Goal: Task Accomplishment & Management: Manage account settings

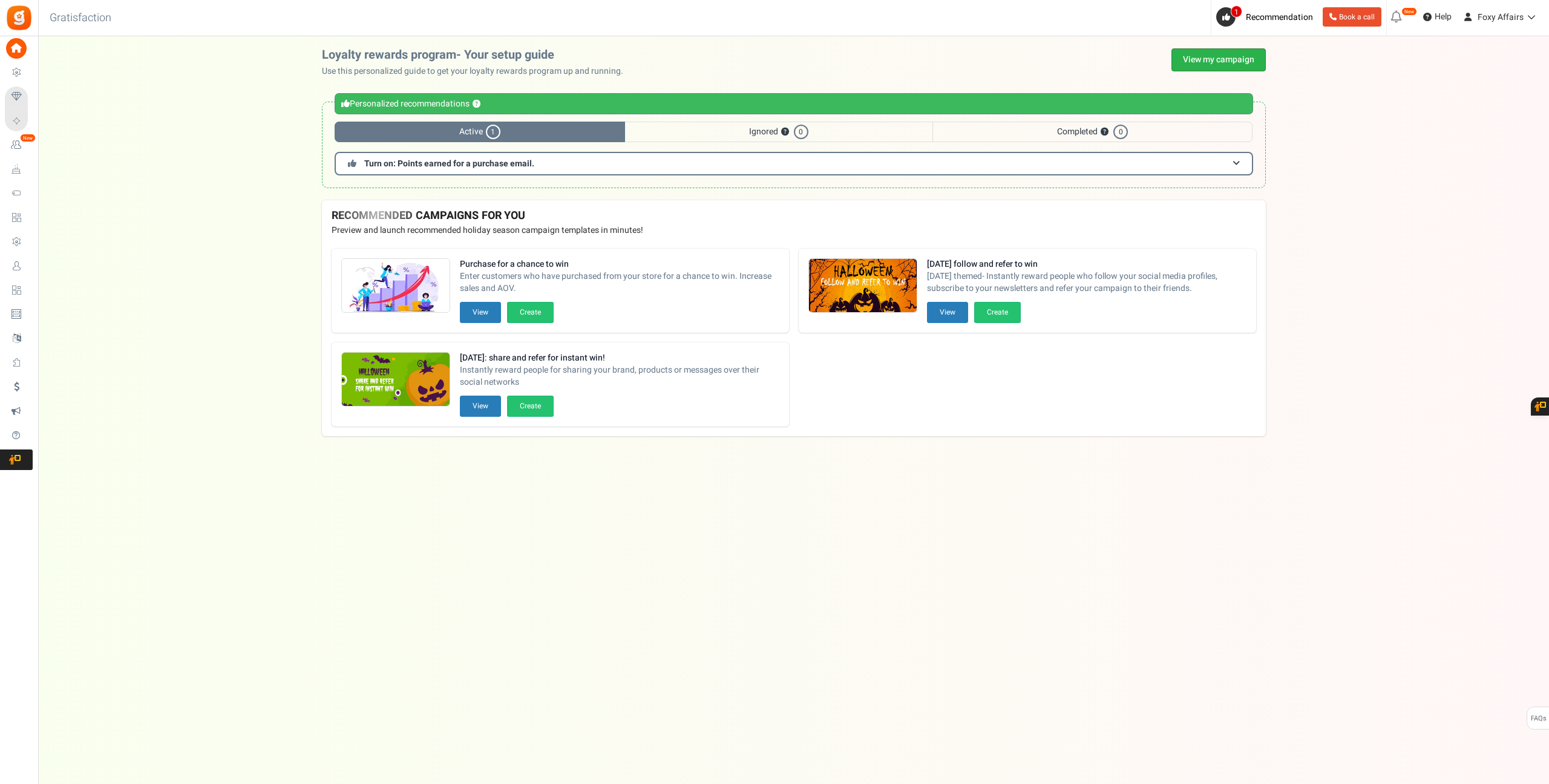
click at [1186, 59] on link "View my campaign" at bounding box center [1219, 60] width 95 height 23
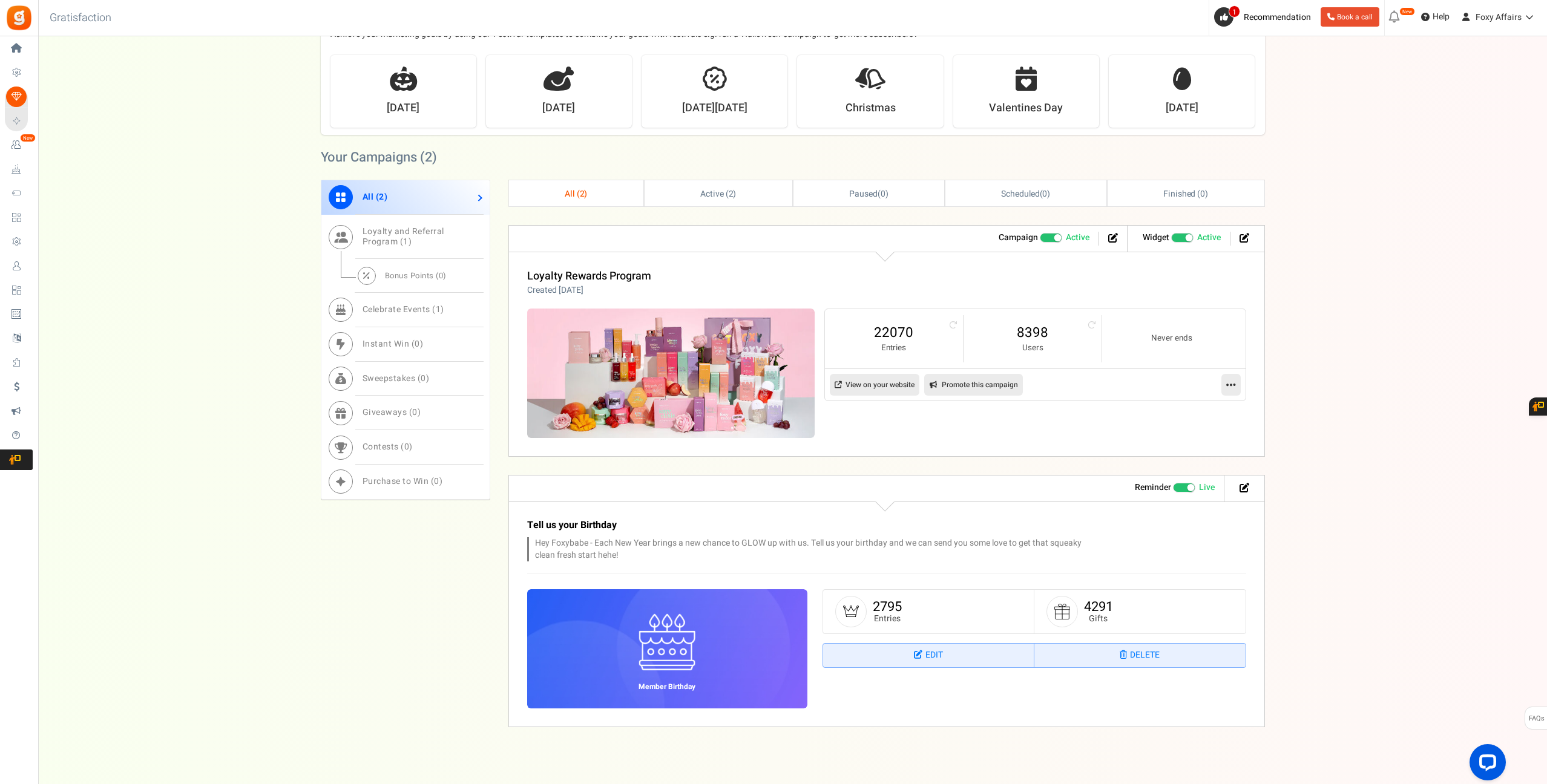
scroll to position [344, 0]
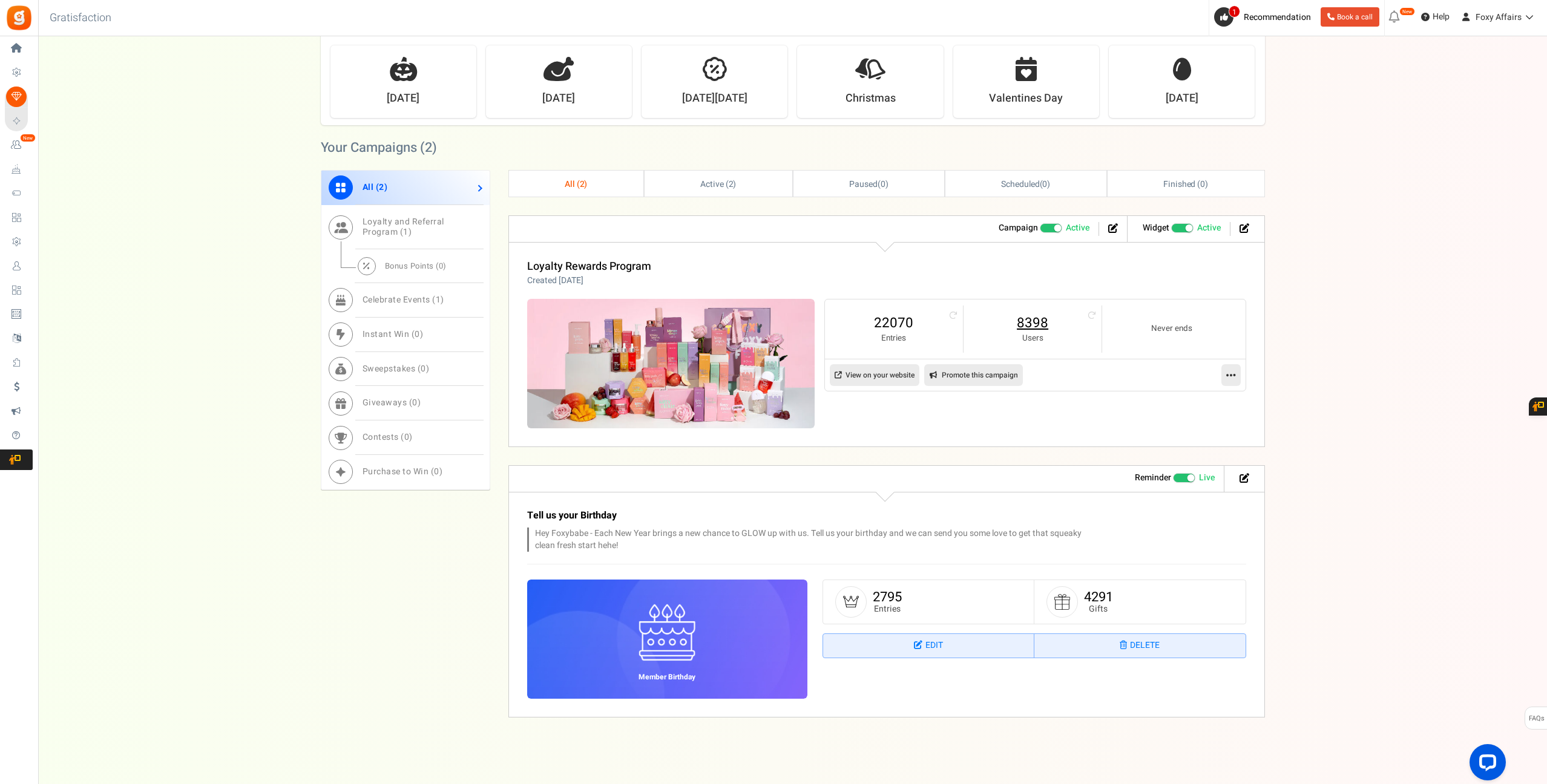
click at [1035, 327] on link "8398" at bounding box center [1032, 323] width 114 height 19
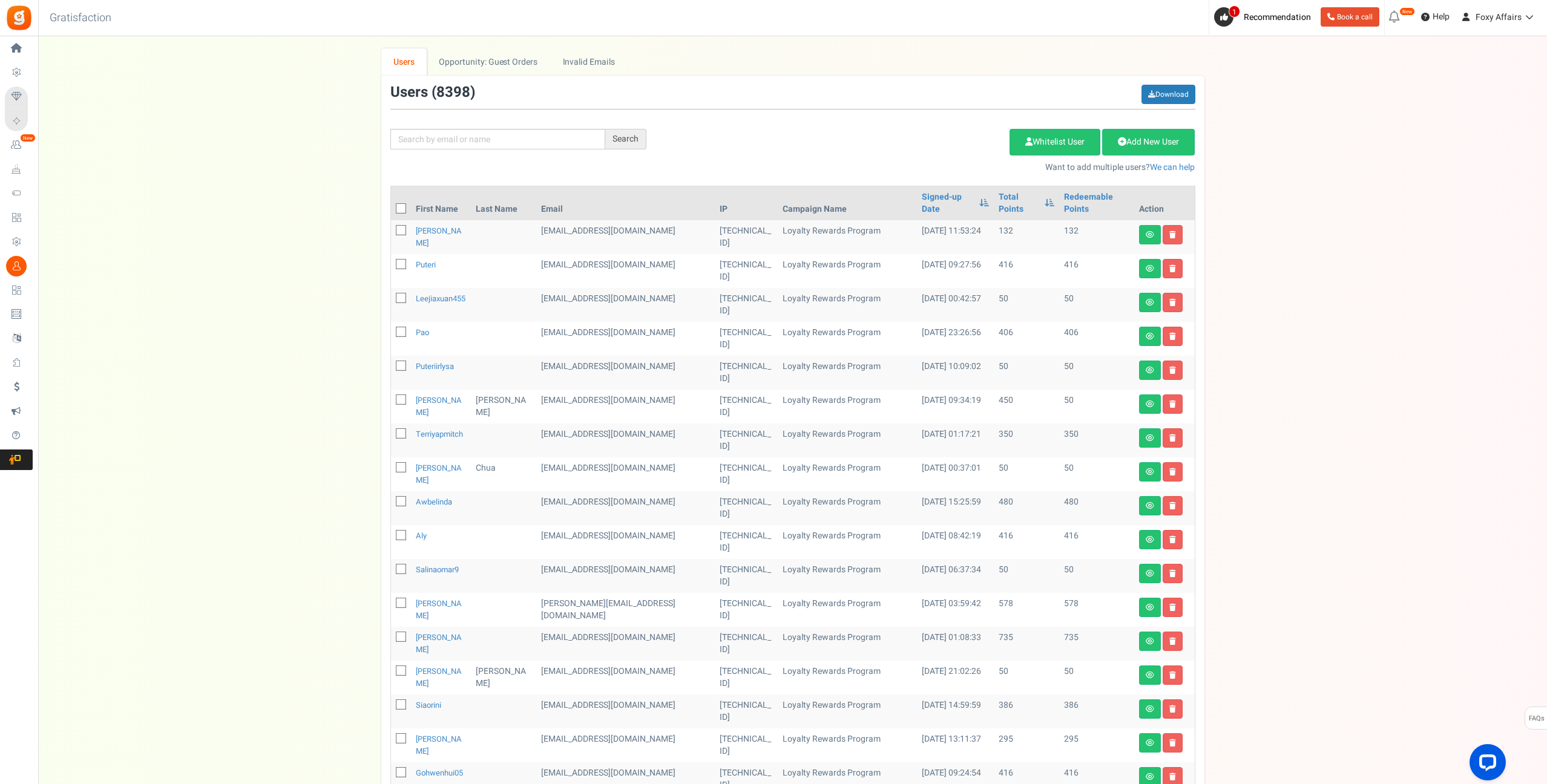
click at [538, 127] on div "Search Add Etsy Order Delete Selected Users Import Users Spam Protection Subtra…" at bounding box center [793, 129] width 823 height 89
click at [540, 134] on input "text" at bounding box center [497, 139] width 214 height 21
paste input "[EMAIL_ADDRESS][DOMAIN_NAME]"
type input "[EMAIL_ADDRESS][DOMAIN_NAME]"
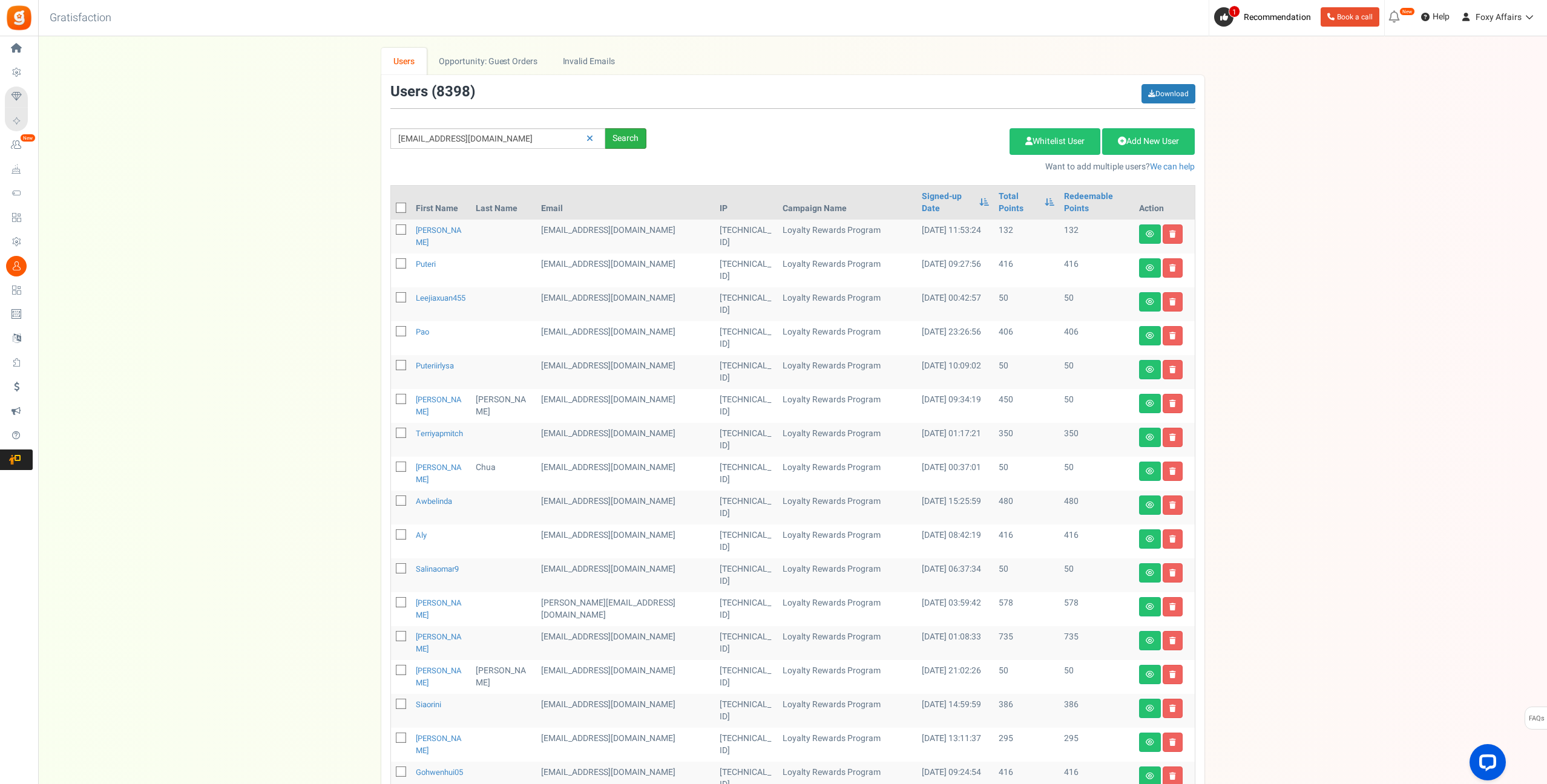
click at [644, 132] on div "Search" at bounding box center [625, 138] width 41 height 21
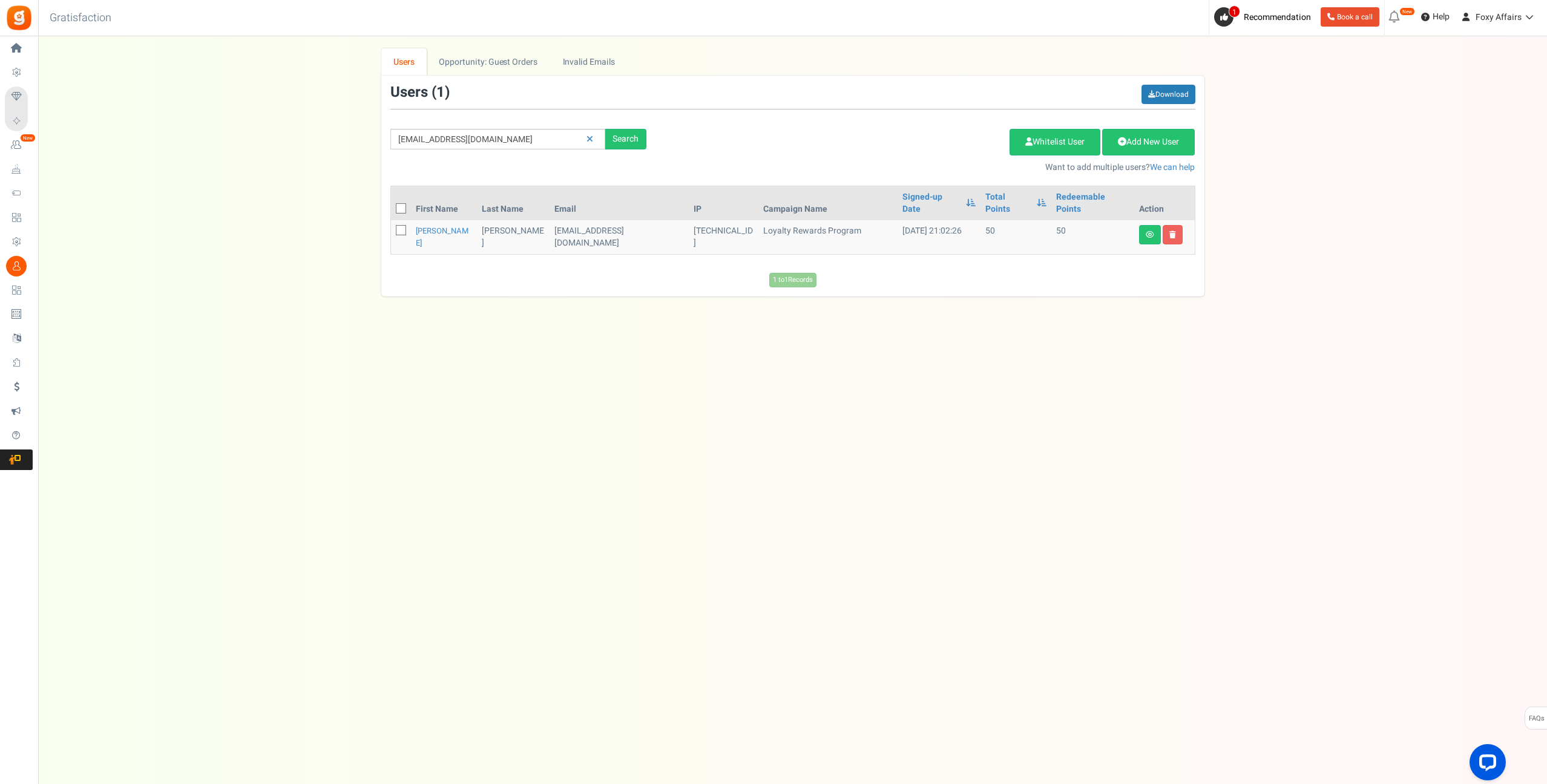
scroll to position [0, 0]
click at [1150, 231] on icon at bounding box center [1151, 235] width 9 height 7
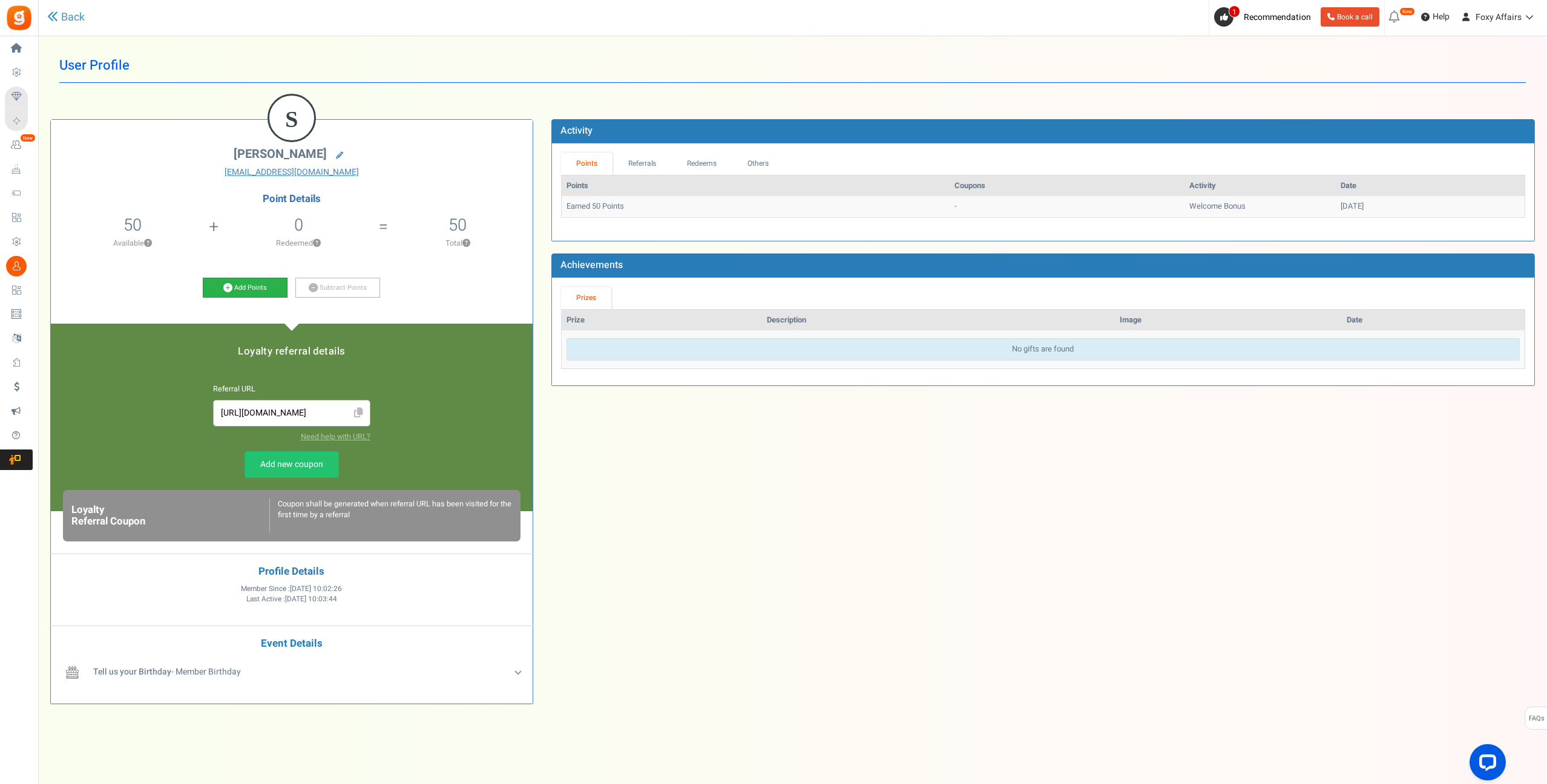
click at [249, 283] on link "Add Points" at bounding box center [245, 287] width 84 height 21
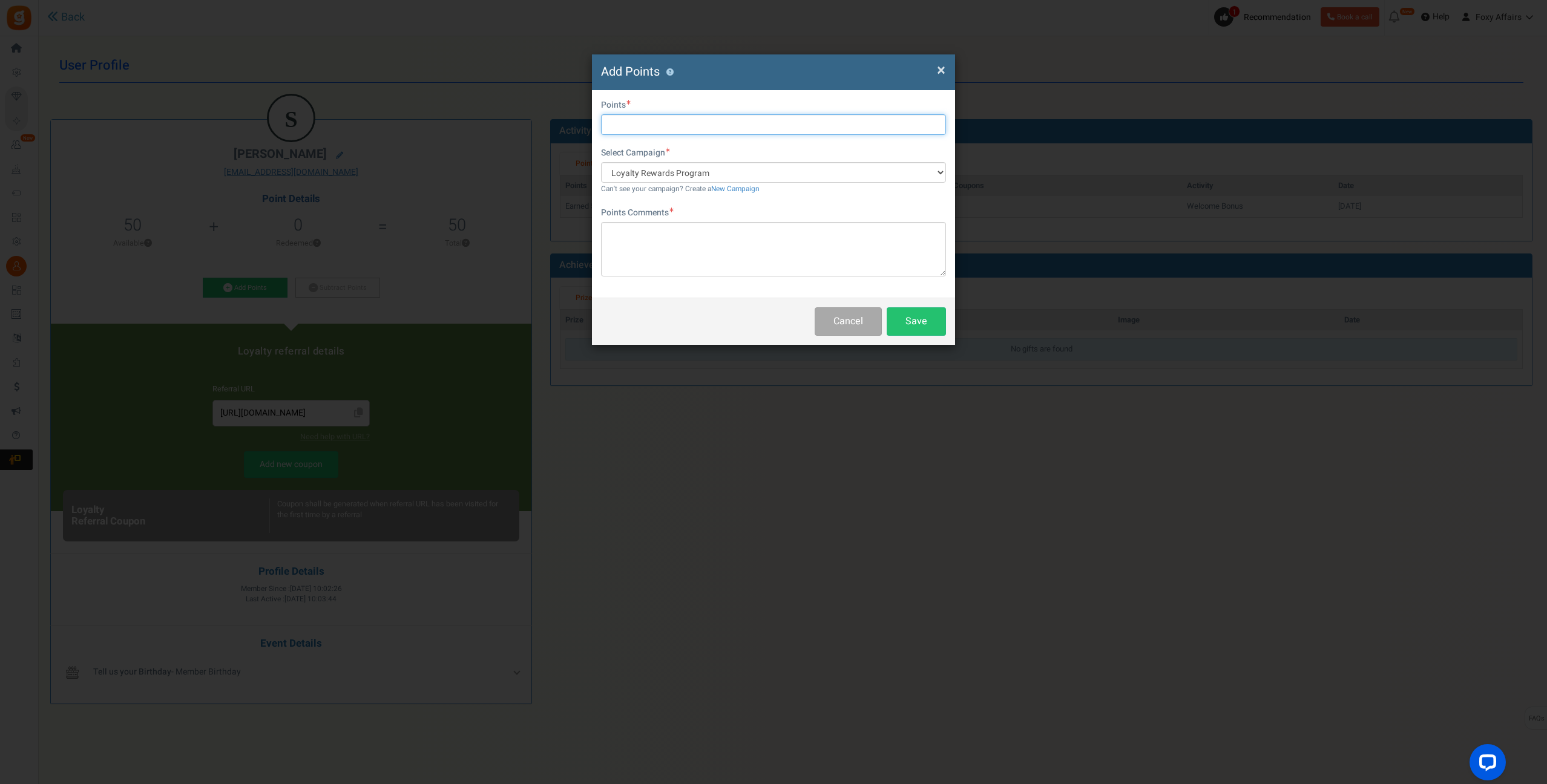
click at [655, 123] on input "text" at bounding box center [773, 125] width 345 height 21
type input "505"
click at [685, 251] on textarea at bounding box center [773, 249] width 345 height 54
click at [708, 240] on textarea at bounding box center [773, 249] width 345 height 54
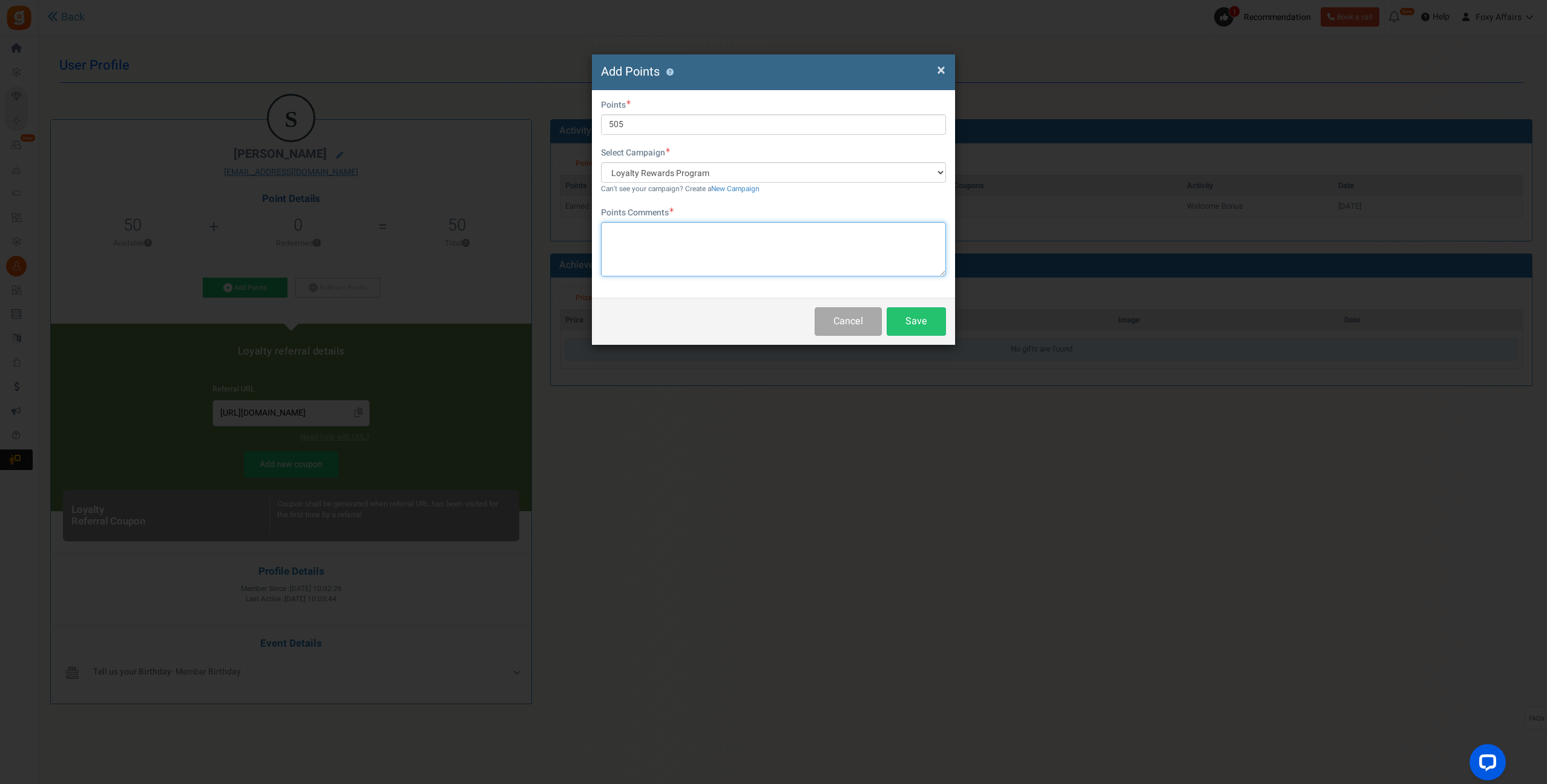
click at [708, 240] on textarea at bounding box center [773, 249] width 345 height 54
type textarea "B"
type textarea "S"
type textarea "TikTok Order"
click at [929, 320] on button "Save" at bounding box center [916, 322] width 59 height 28
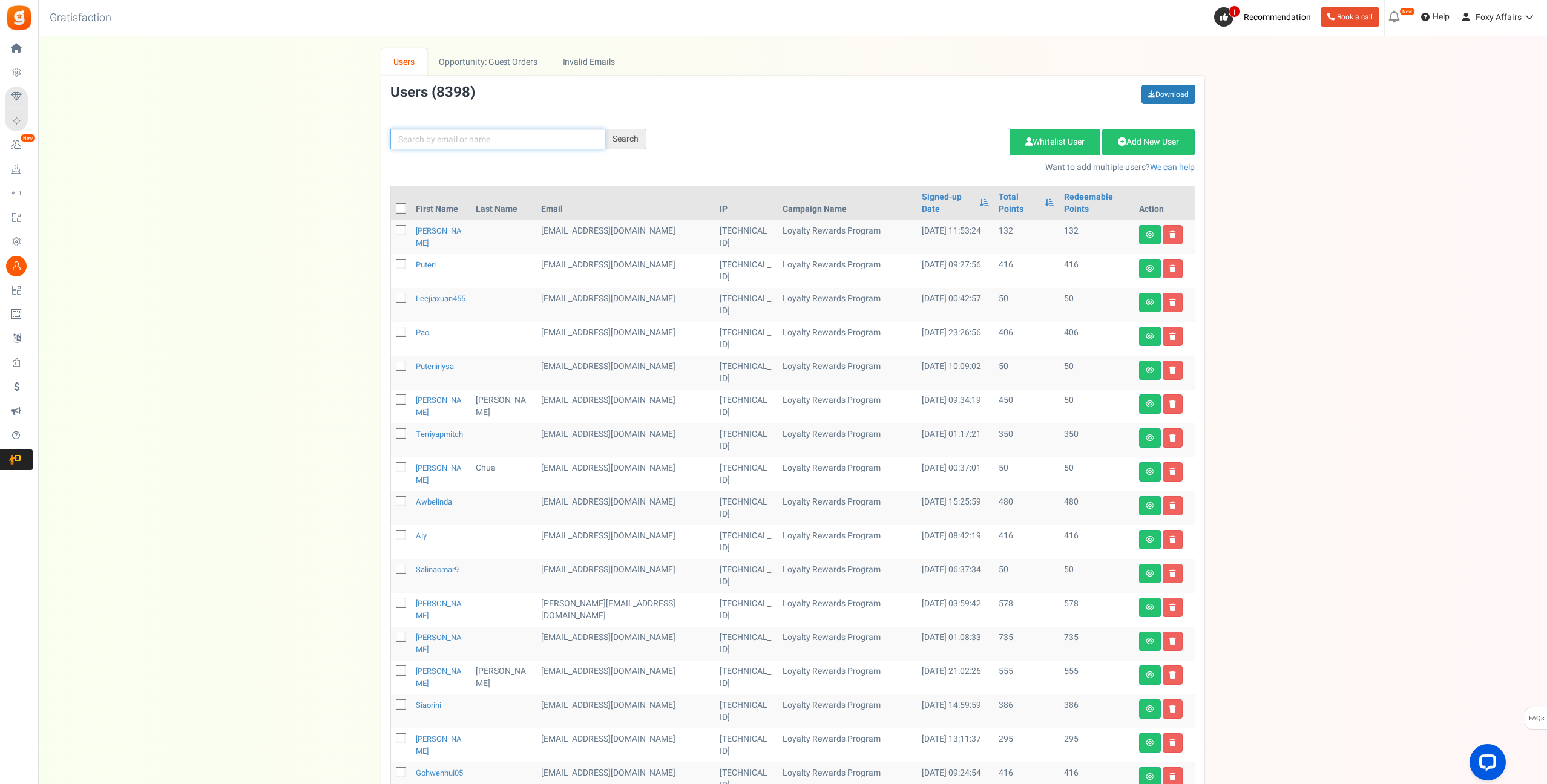
click at [489, 129] on input "text" at bounding box center [497, 139] width 214 height 21
paste input "[EMAIL_ADDRESS][DOMAIN_NAME]"
type input "[EMAIL_ADDRESS][DOMAIN_NAME]"
click at [629, 141] on div "Search" at bounding box center [625, 139] width 41 height 21
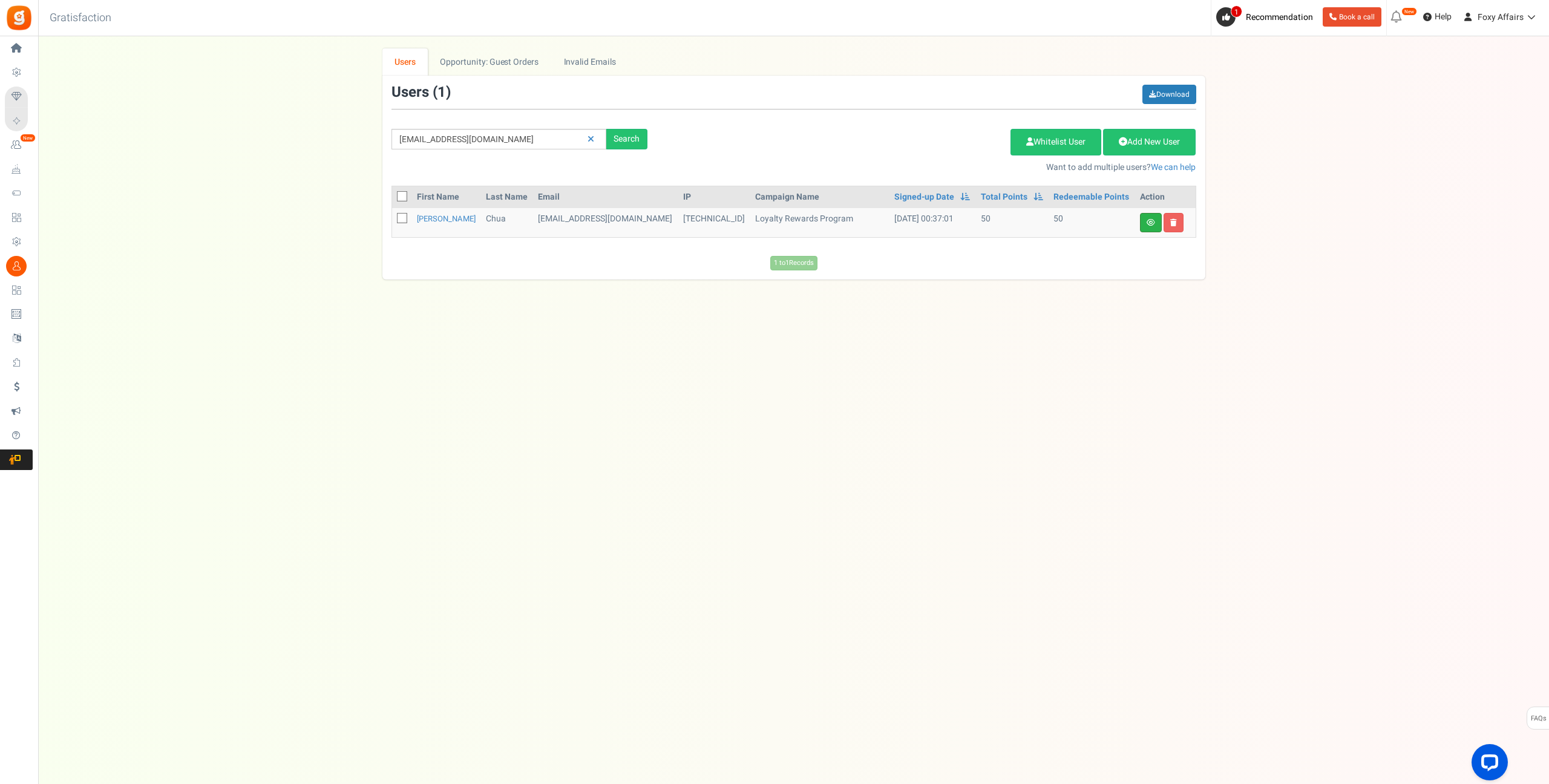
click at [1153, 223] on icon at bounding box center [1151, 222] width 9 height 7
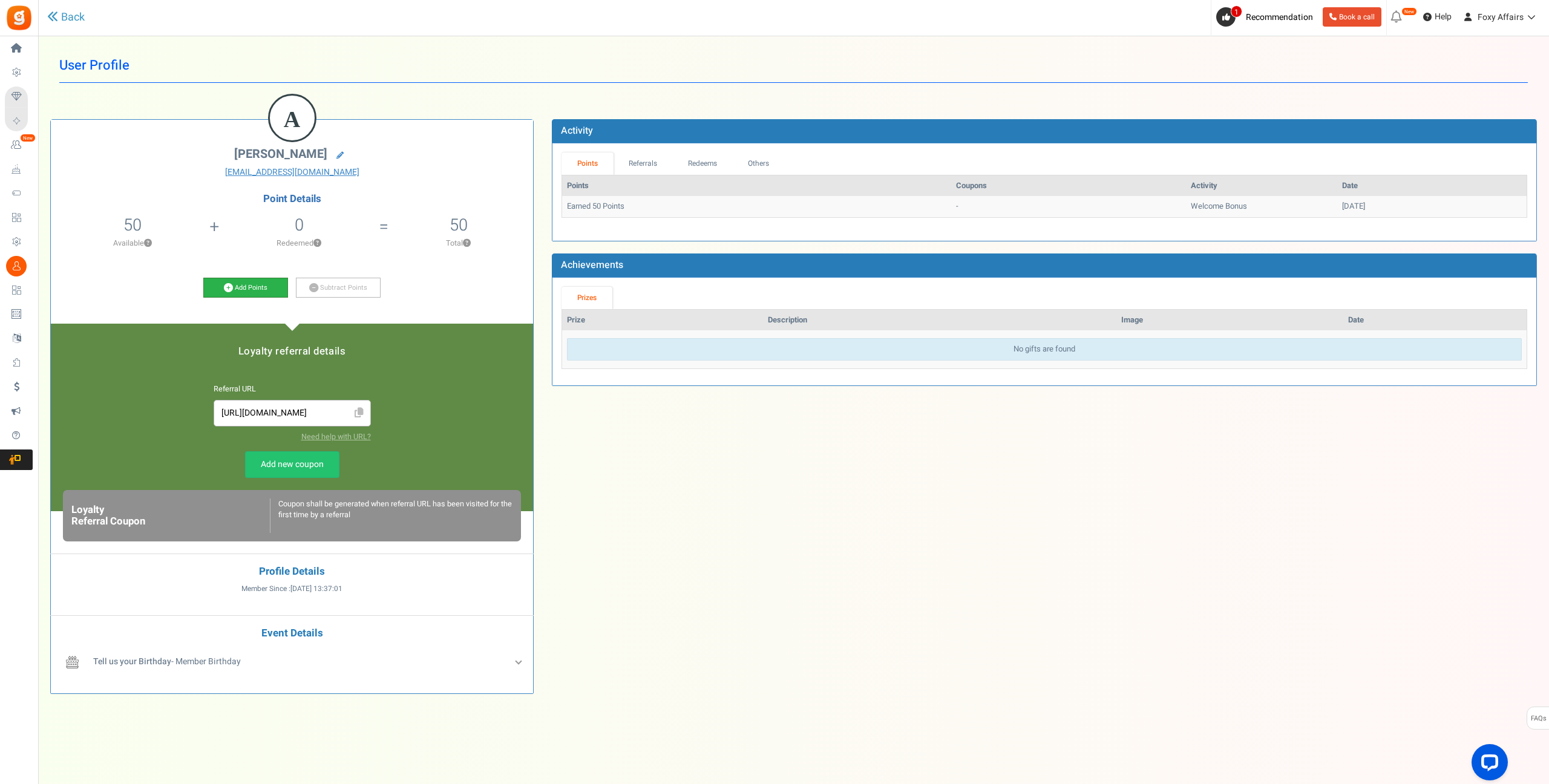
click at [228, 285] on icon at bounding box center [229, 288] width 9 height 9
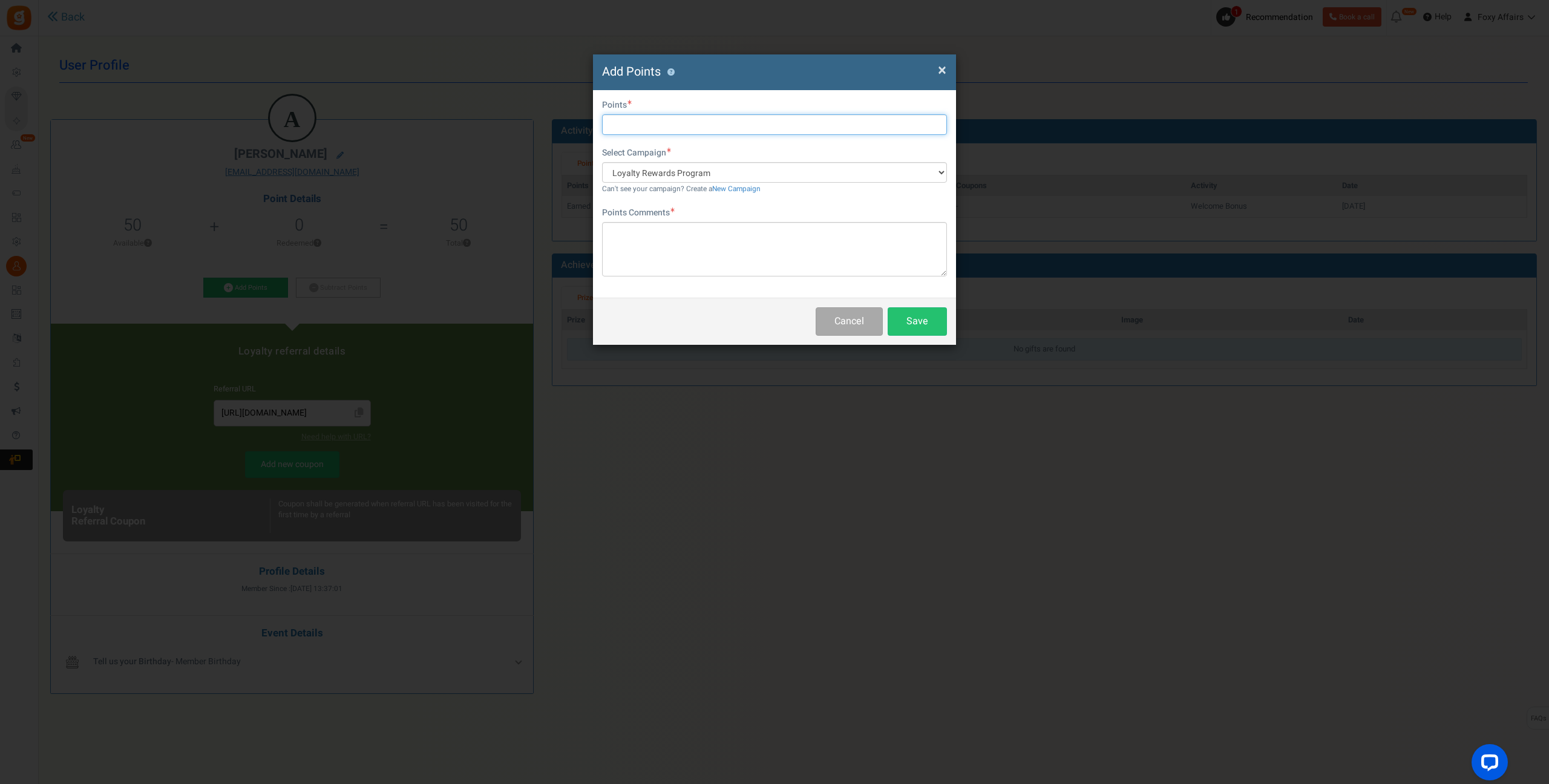
click at [676, 127] on input "text" at bounding box center [774, 125] width 345 height 21
type input "325"
click at [716, 253] on textarea at bounding box center [774, 249] width 345 height 54
type textarea "TikTok Order"
click at [934, 320] on button "Save" at bounding box center [917, 322] width 59 height 28
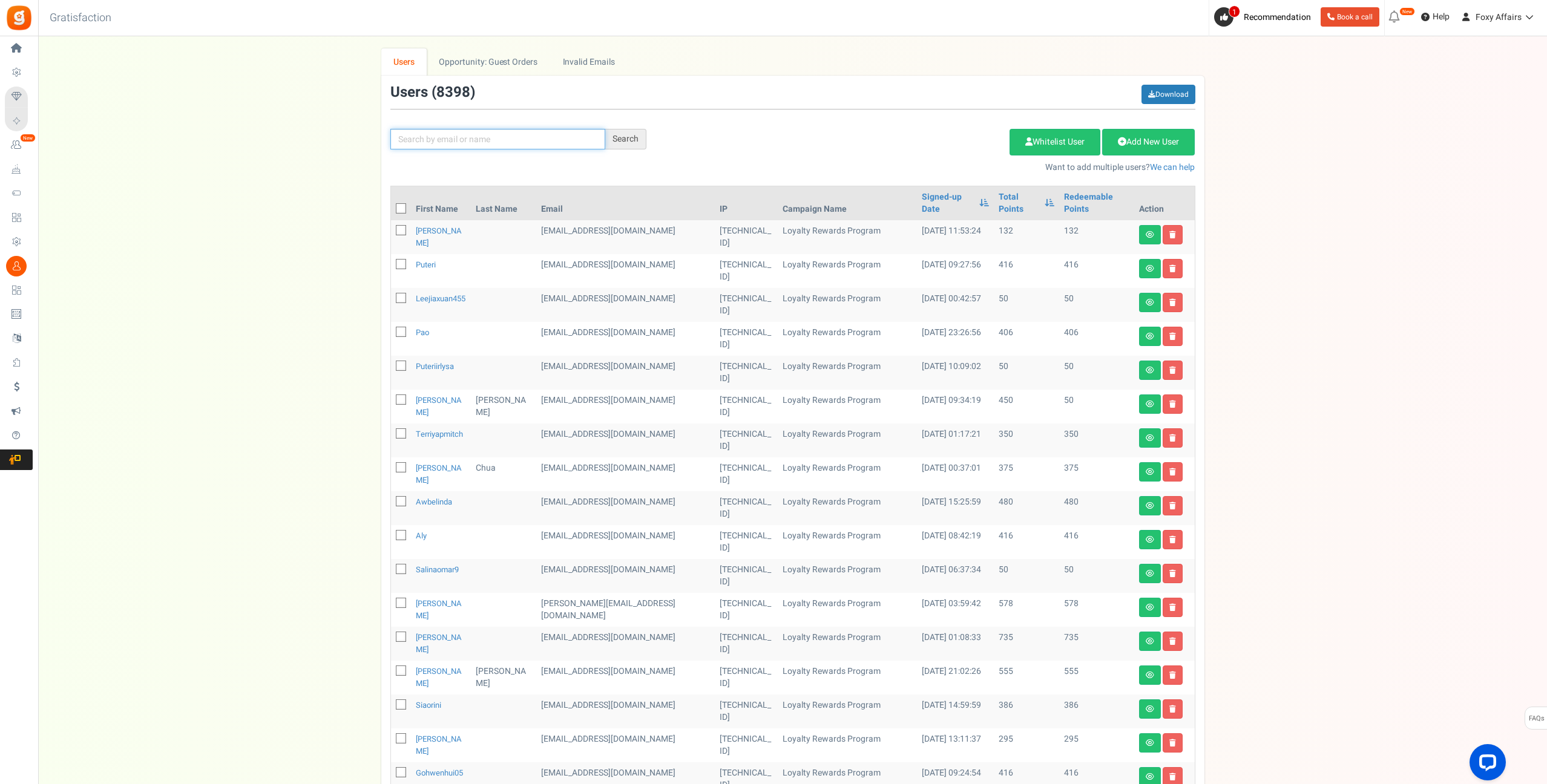
click at [532, 139] on input "text" at bounding box center [497, 139] width 214 height 21
paste input "[EMAIL_ADDRESS][DOMAIN_NAME]"
type input "[EMAIL_ADDRESS][DOMAIN_NAME]"
click at [625, 133] on div "Search" at bounding box center [625, 139] width 41 height 21
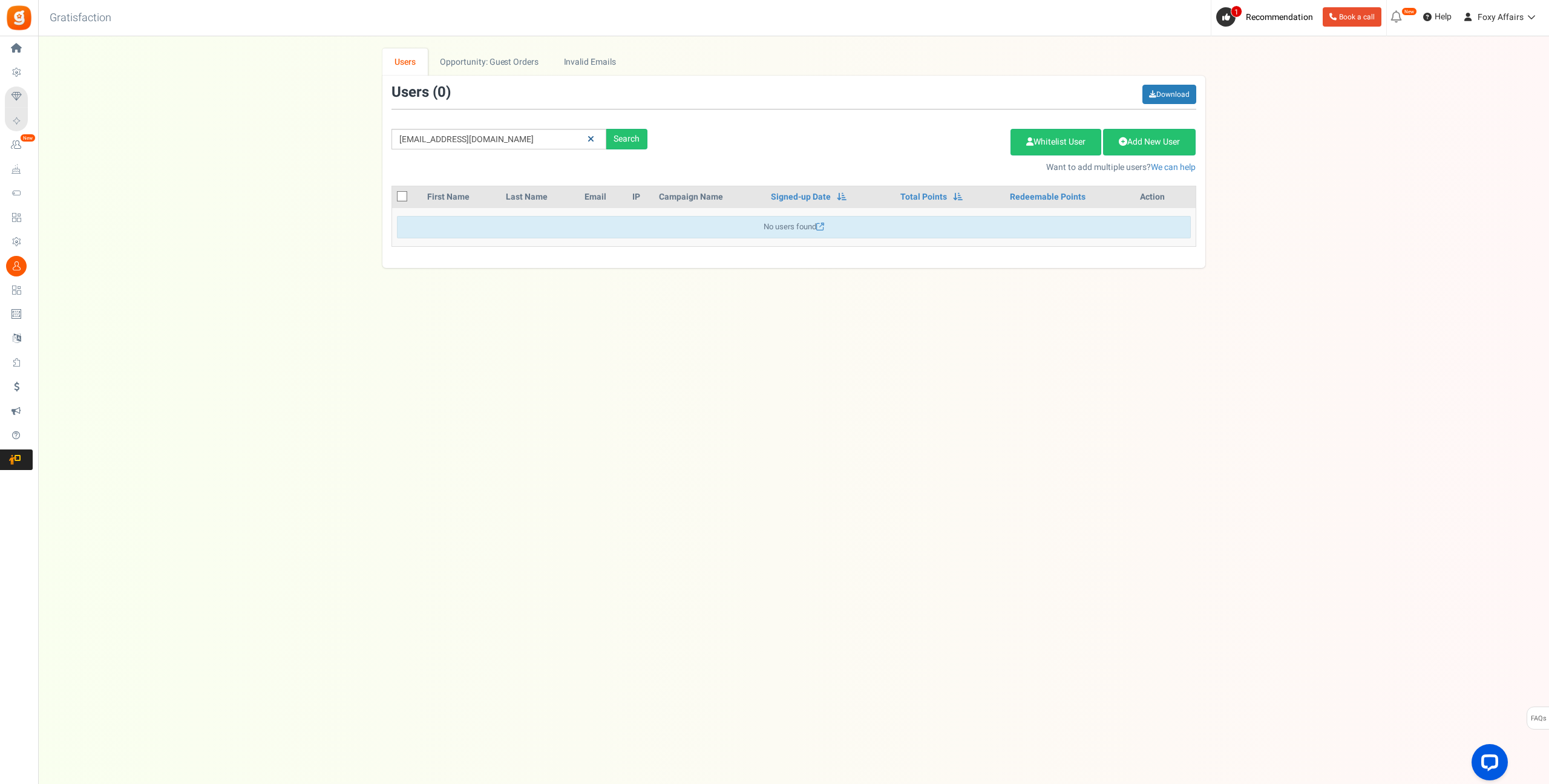
click at [592, 137] on icon at bounding box center [591, 139] width 7 height 9
click at [556, 140] on input "text" at bounding box center [499, 139] width 214 height 21
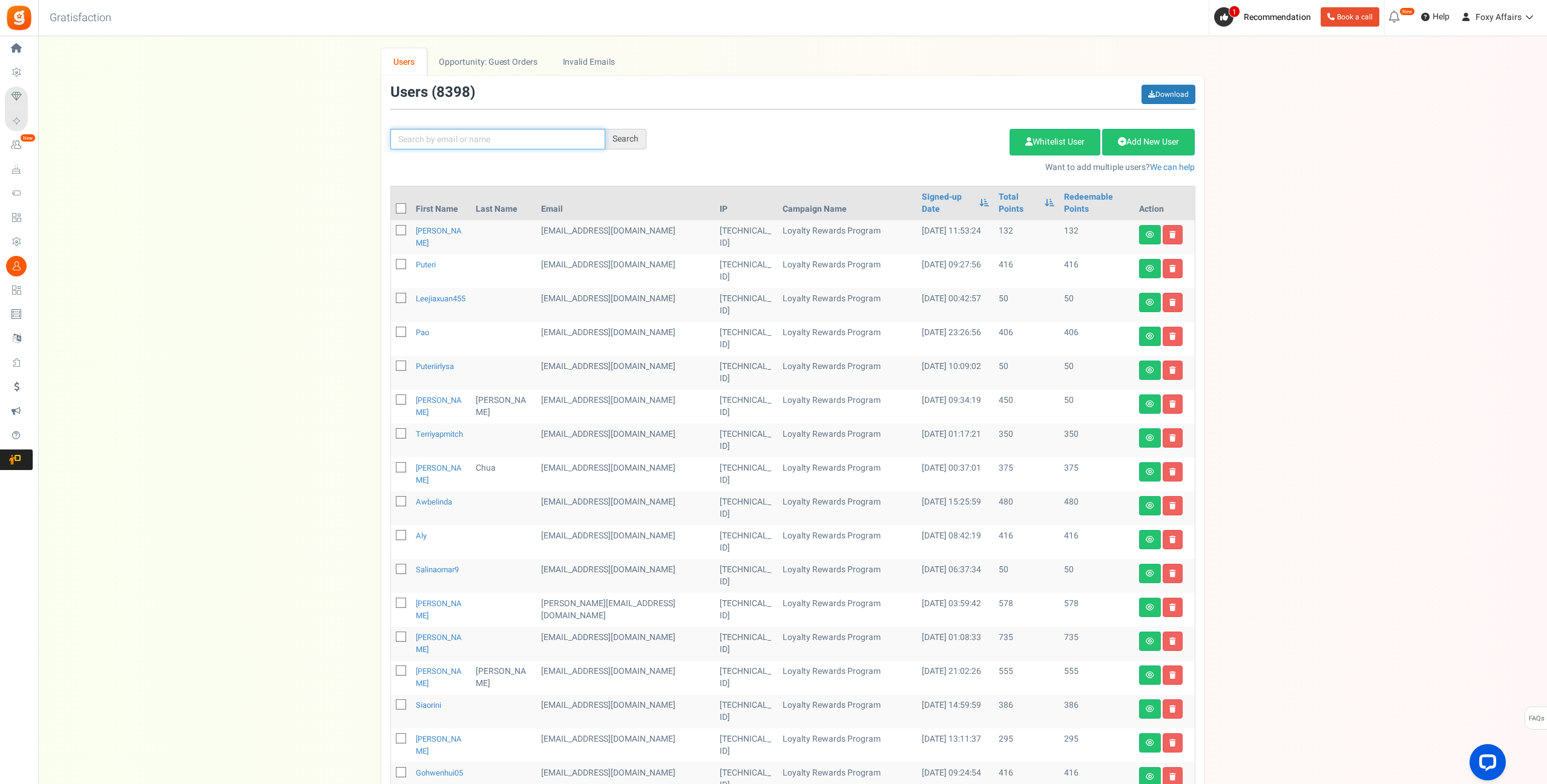
paste input "[DOMAIN_NAME][EMAIL_ADDRESS][DOMAIN_NAME]"
type input "[DOMAIN_NAME][EMAIL_ADDRESS][DOMAIN_NAME]"
click at [631, 139] on div "Search" at bounding box center [625, 139] width 41 height 21
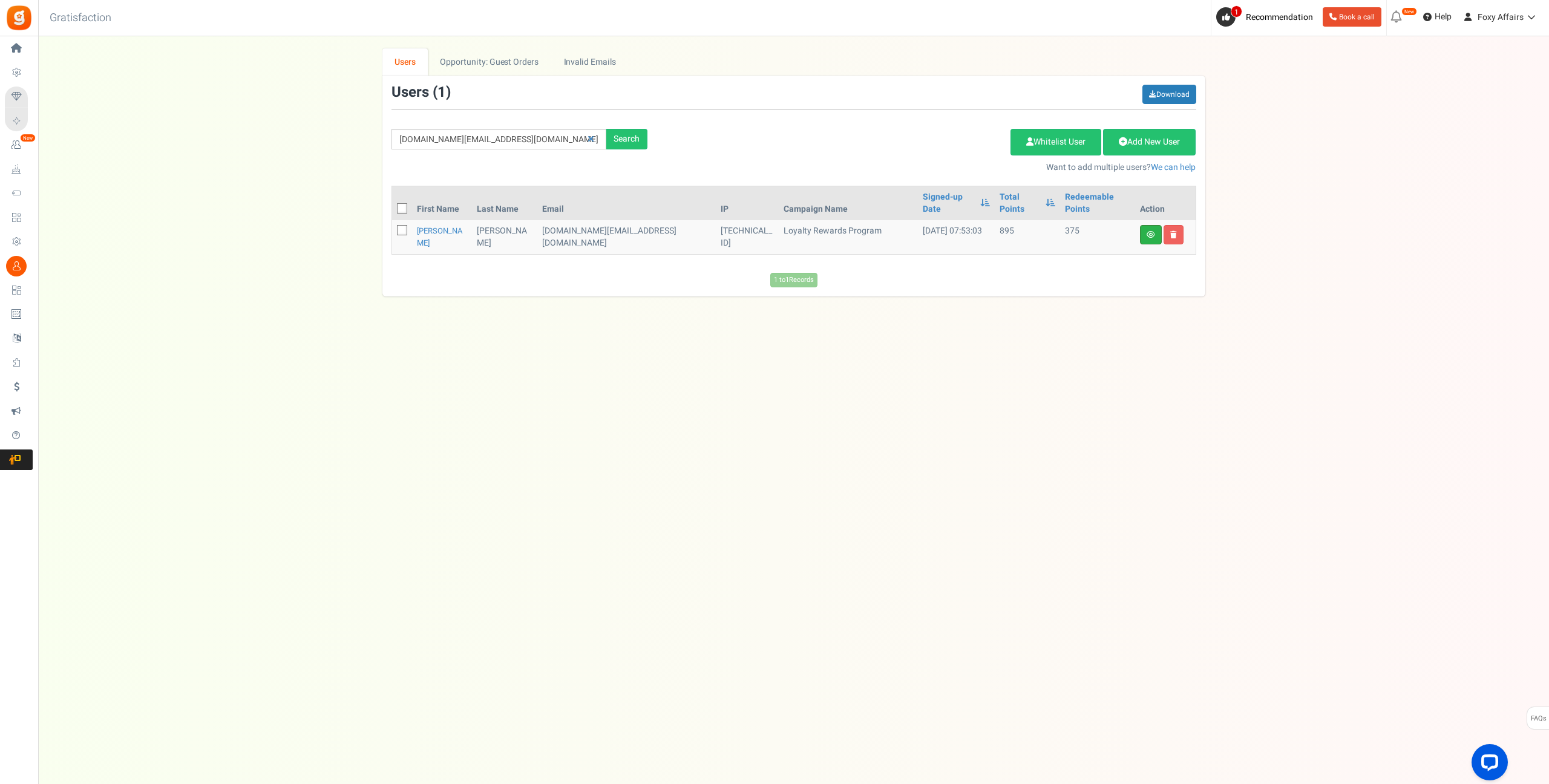
click at [1156, 226] on link at bounding box center [1151, 235] width 22 height 19
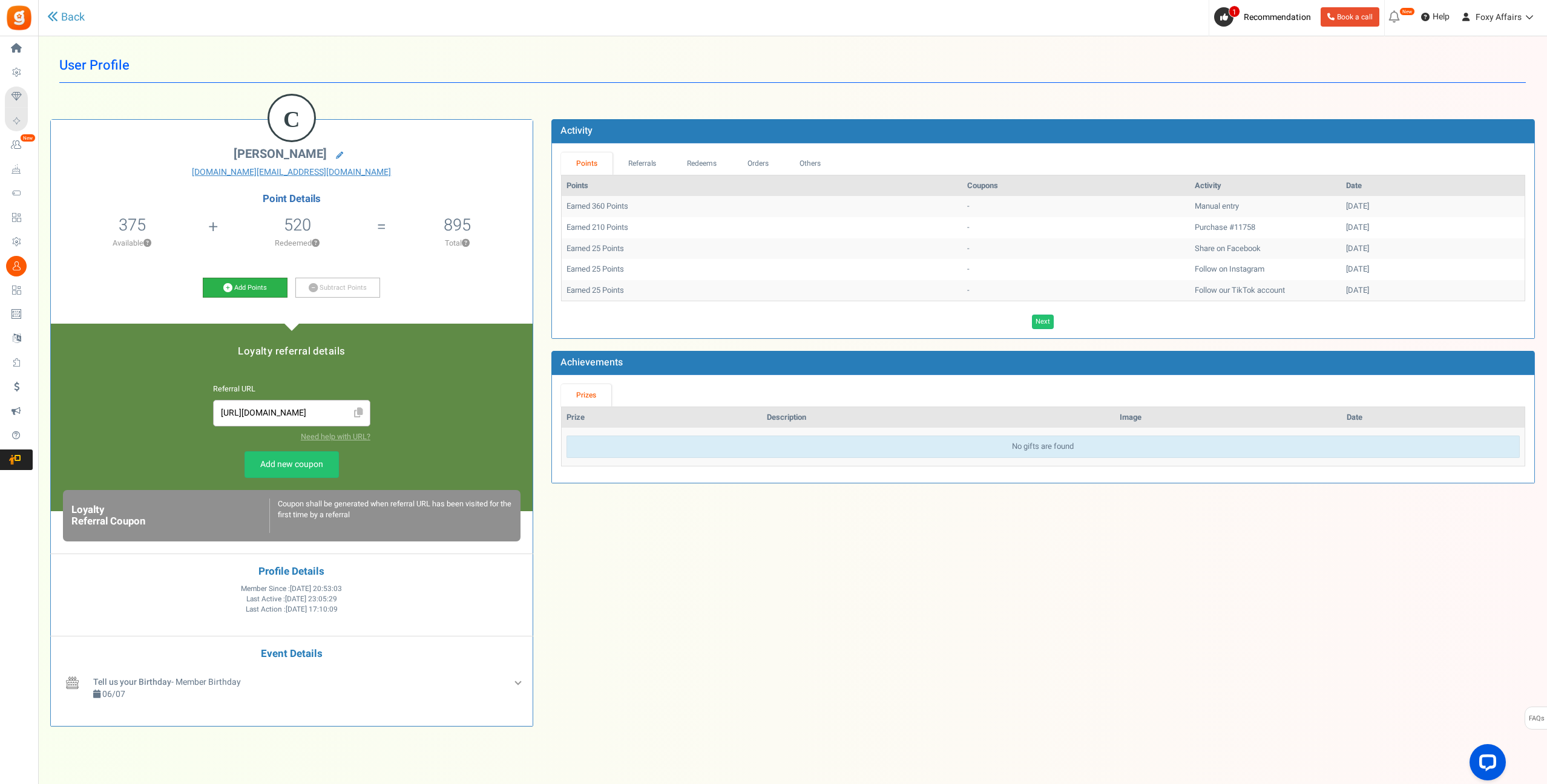
click at [227, 285] on icon at bounding box center [228, 288] width 9 height 9
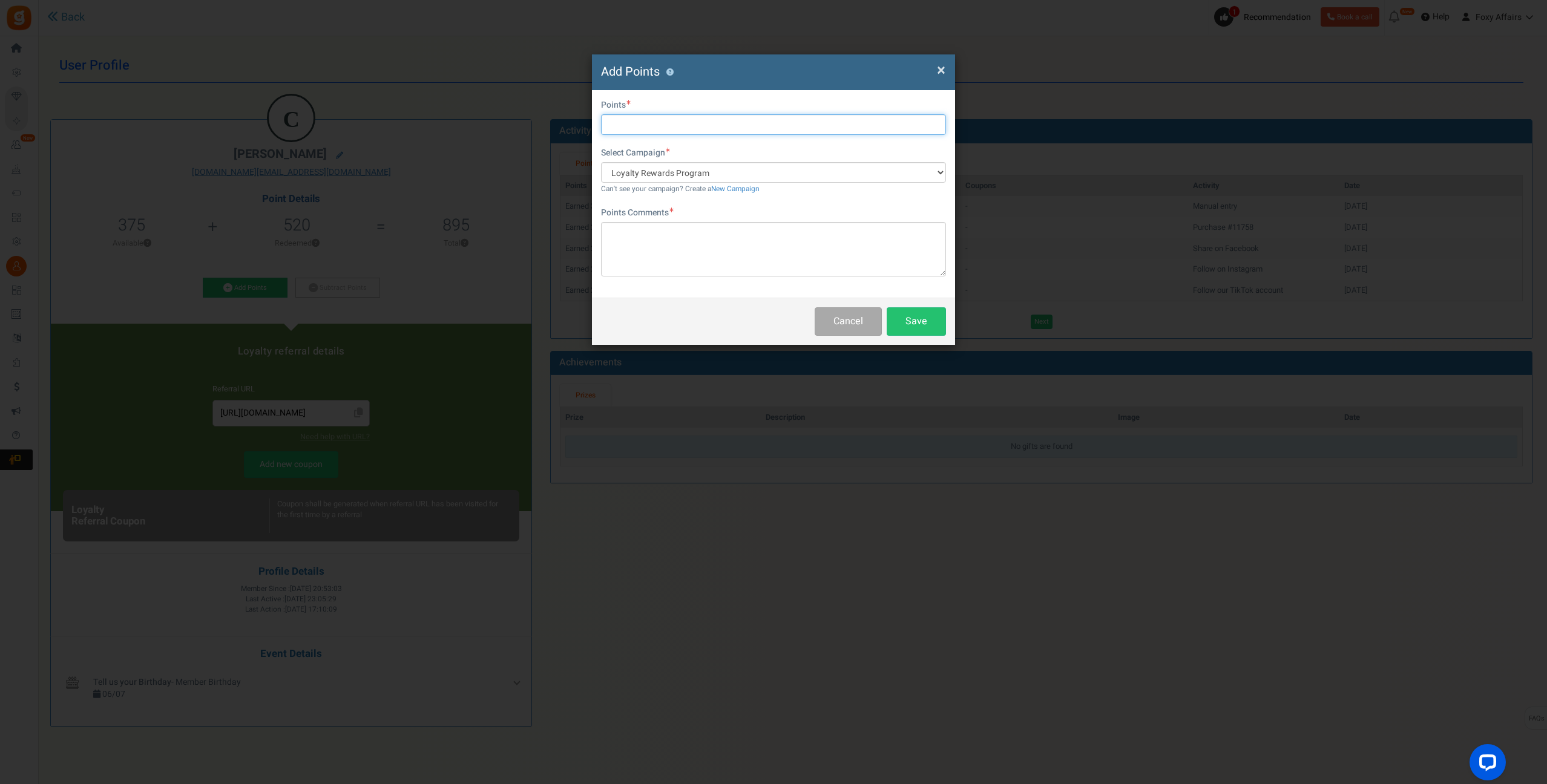
click at [643, 120] on input "text" at bounding box center [773, 125] width 345 height 21
type input "338"
click at [681, 232] on textarea at bounding box center [773, 249] width 345 height 54
type textarea "TikTok Order"
click at [924, 326] on button "Save" at bounding box center [916, 322] width 59 height 28
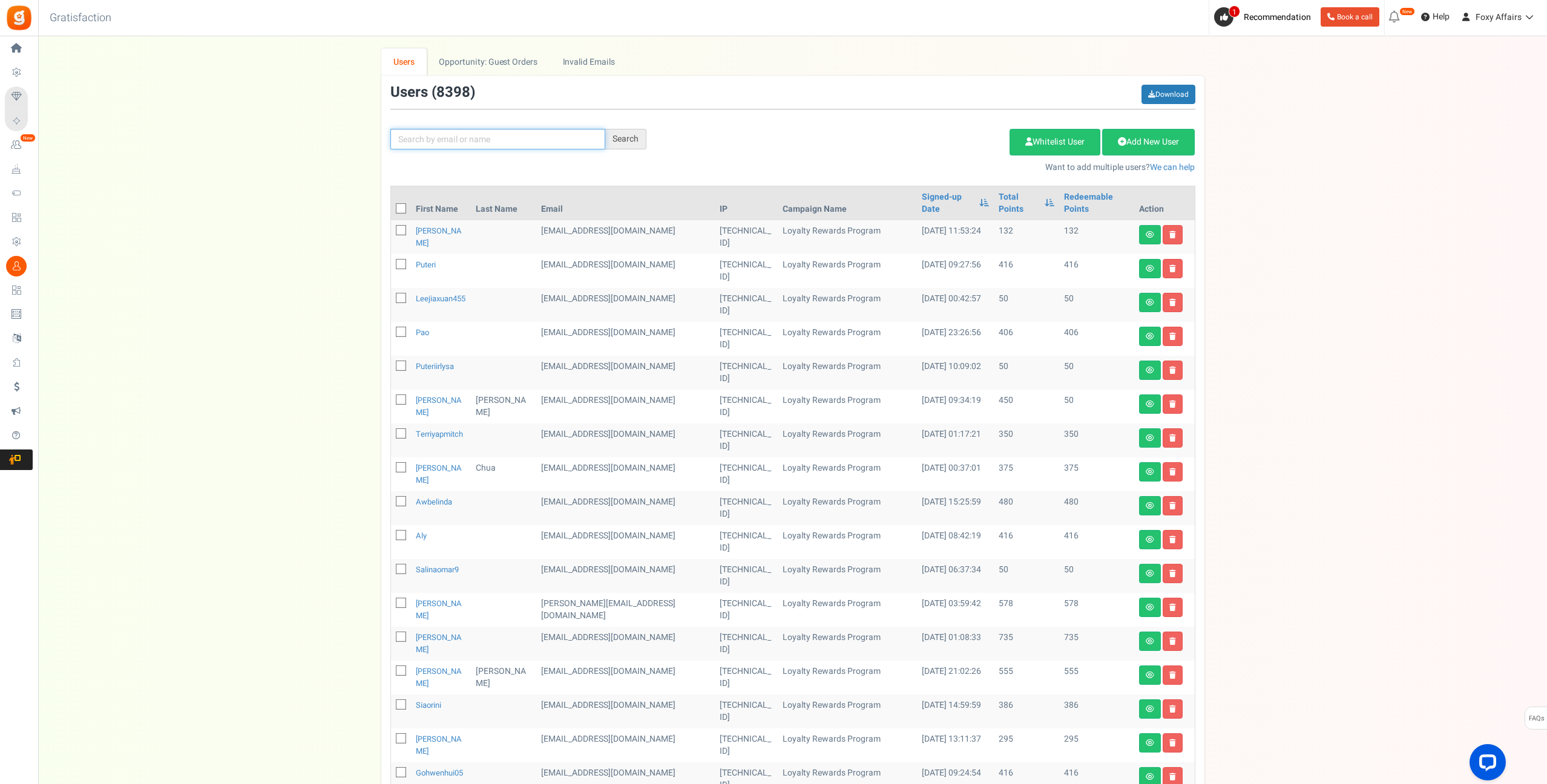
click at [534, 142] on input "text" at bounding box center [497, 139] width 214 height 21
paste input "[EMAIL_ADDRESS][DOMAIN_NAME]"
type input "[EMAIL_ADDRESS][DOMAIN_NAME]"
click at [623, 138] on div "Search" at bounding box center [625, 139] width 41 height 21
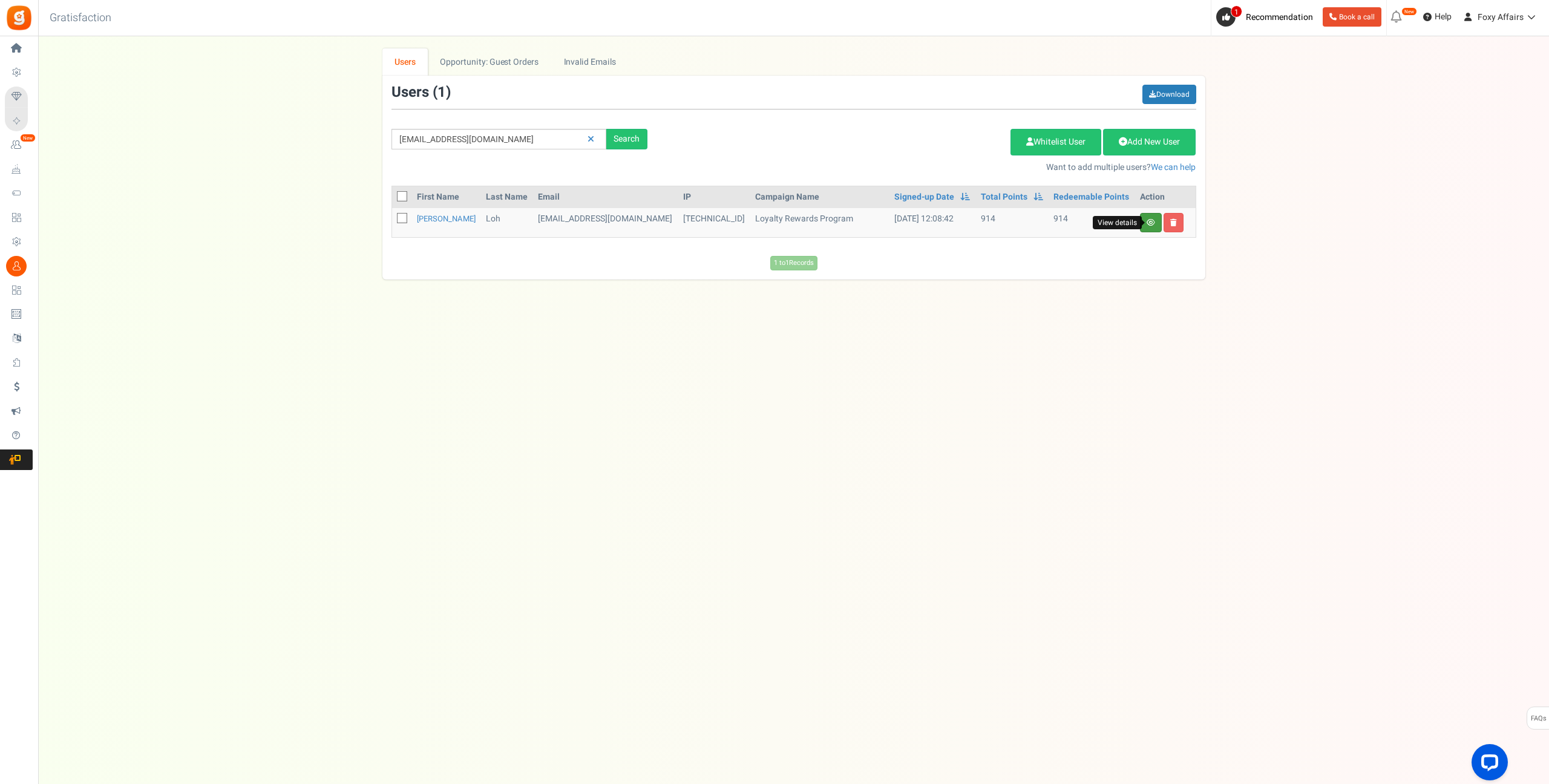
drag, startPoint x: 1151, startPoint y: 225, endPoint x: 1095, endPoint y: 176, distance: 74.4
click at [1151, 225] on icon at bounding box center [1151, 222] width 9 height 7
